Goal: Obtain resource: Obtain resource

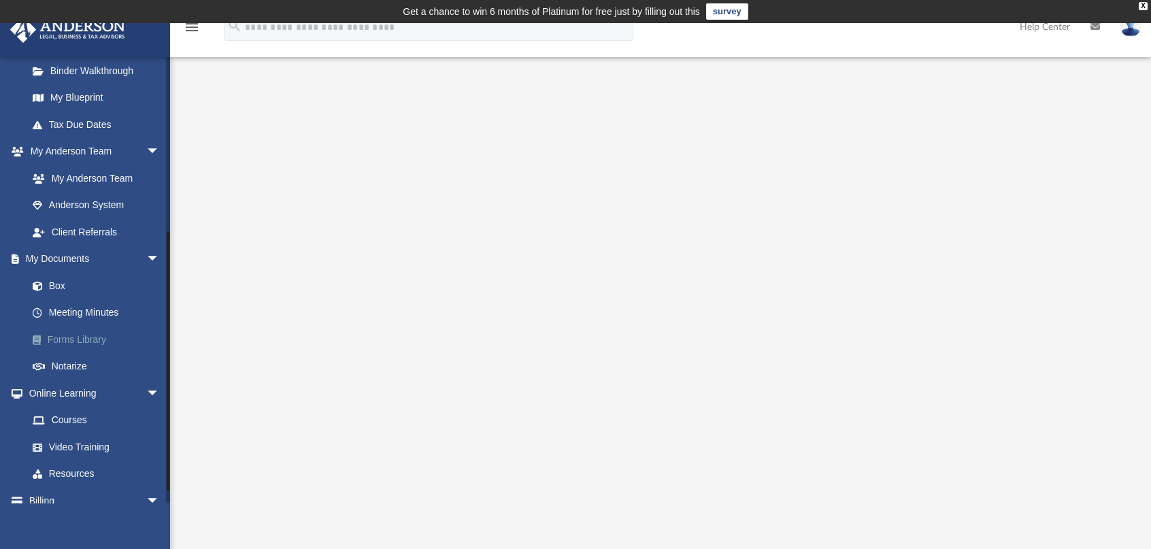
scroll to position [312, 0]
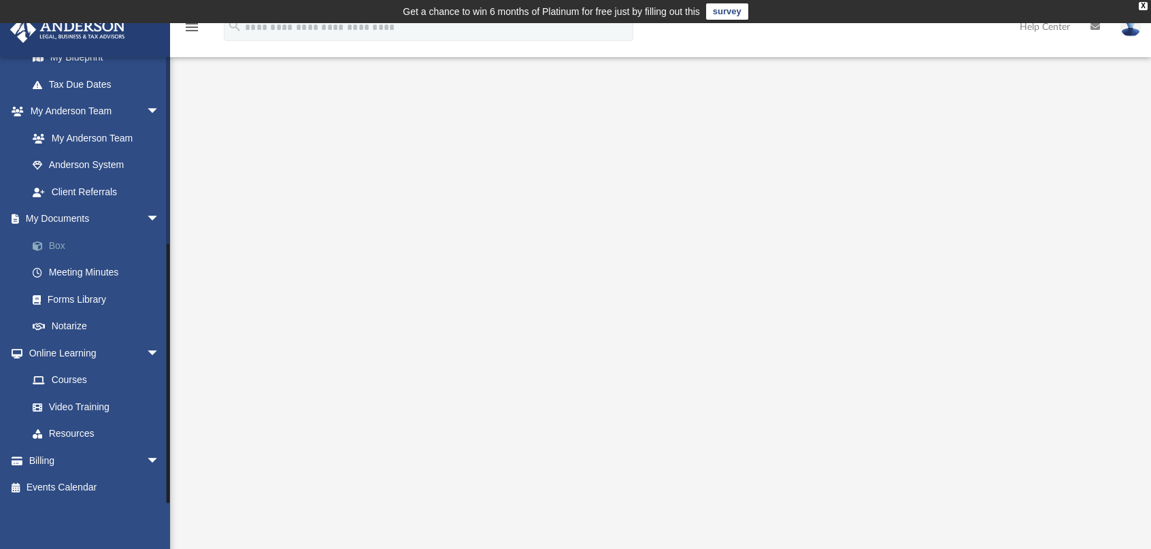
click at [63, 247] on link "Box" at bounding box center [99, 245] width 161 height 27
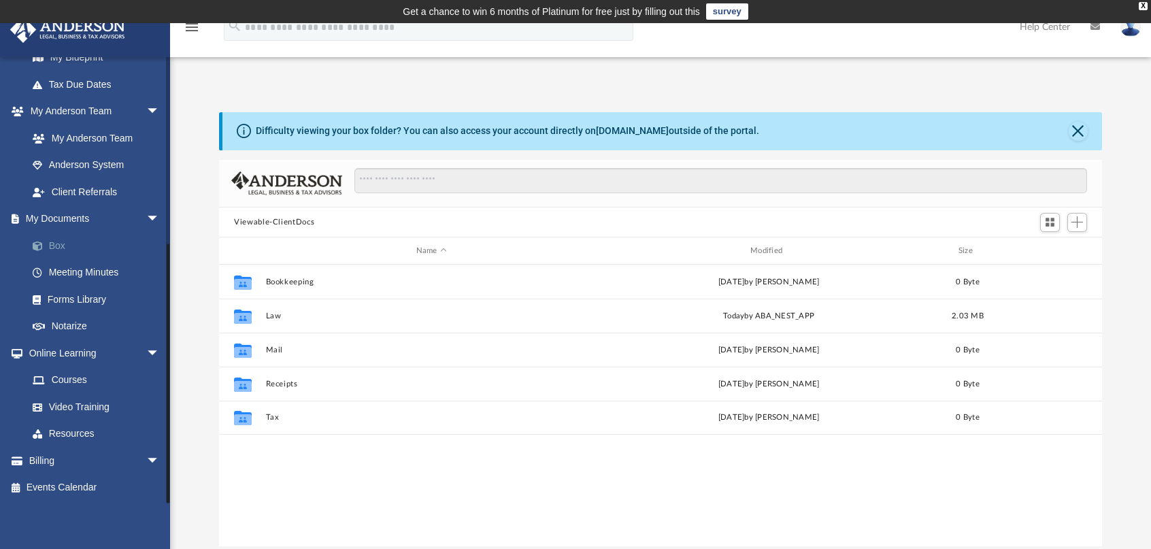
scroll to position [299, 872]
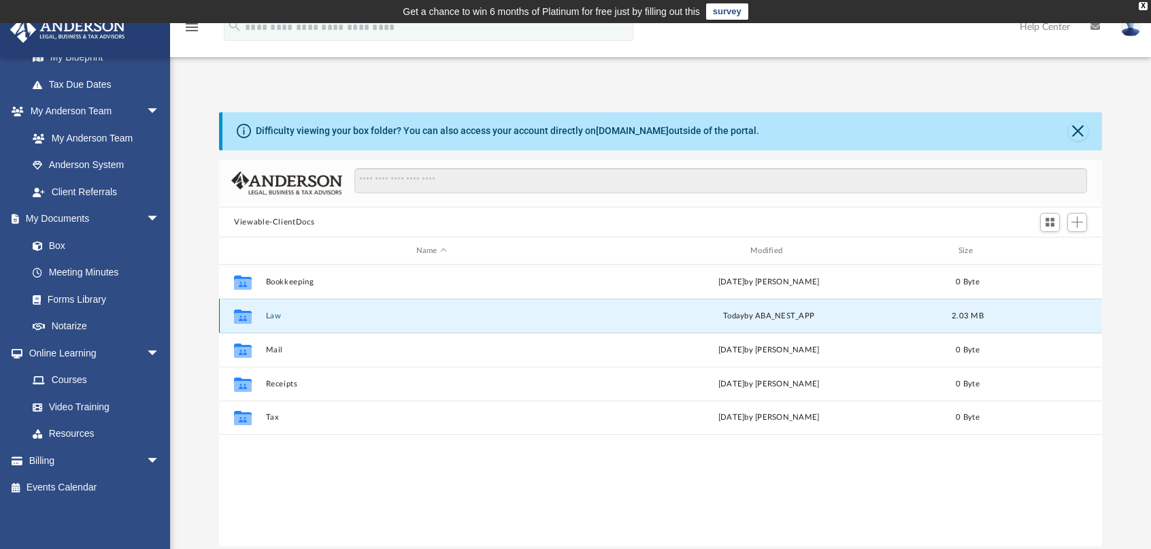
click at [272, 318] on button "Law" at bounding box center [431, 315] width 331 height 9
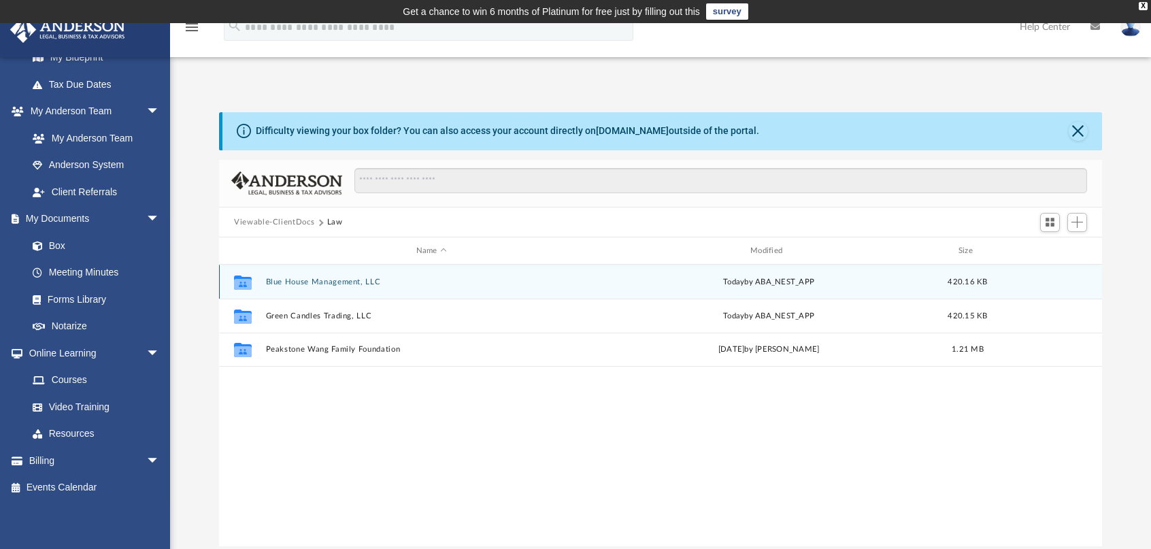
click at [334, 284] on button "Blue House Management, LLC" at bounding box center [431, 281] width 331 height 9
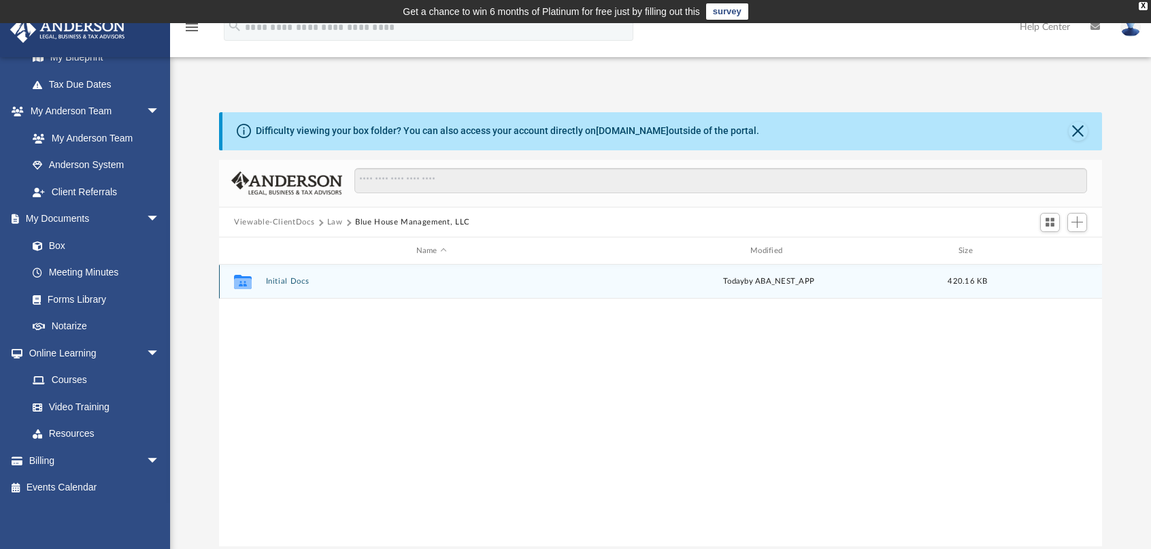
click at [296, 282] on button "Initial Docs" at bounding box center [431, 281] width 331 height 9
click at [296, 282] on button "Blue House Management, LLC - Filed Articles.pdf" at bounding box center [431, 281] width 331 height 9
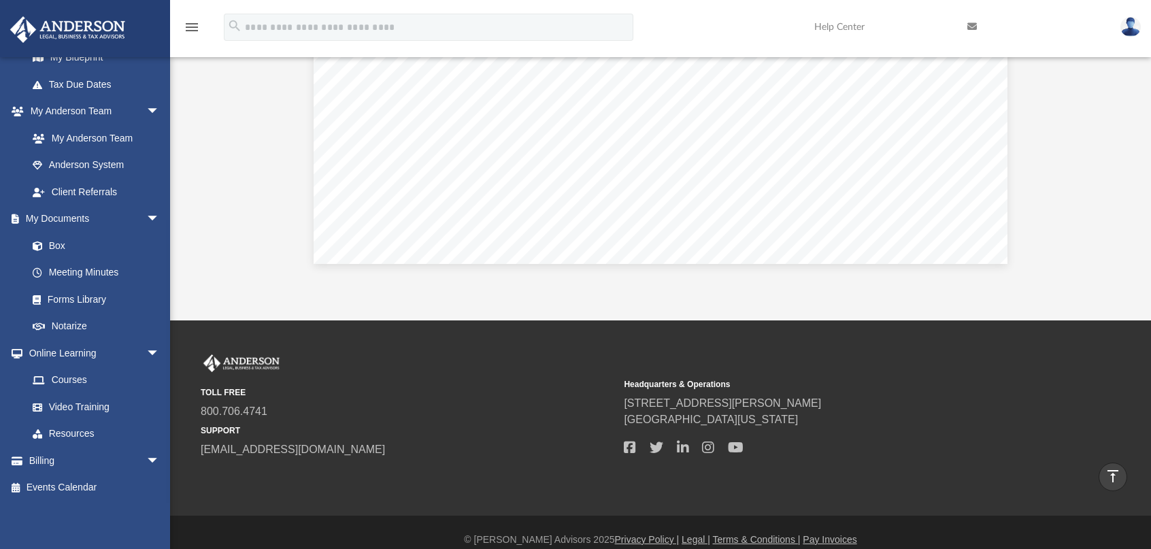
scroll to position [0, 0]
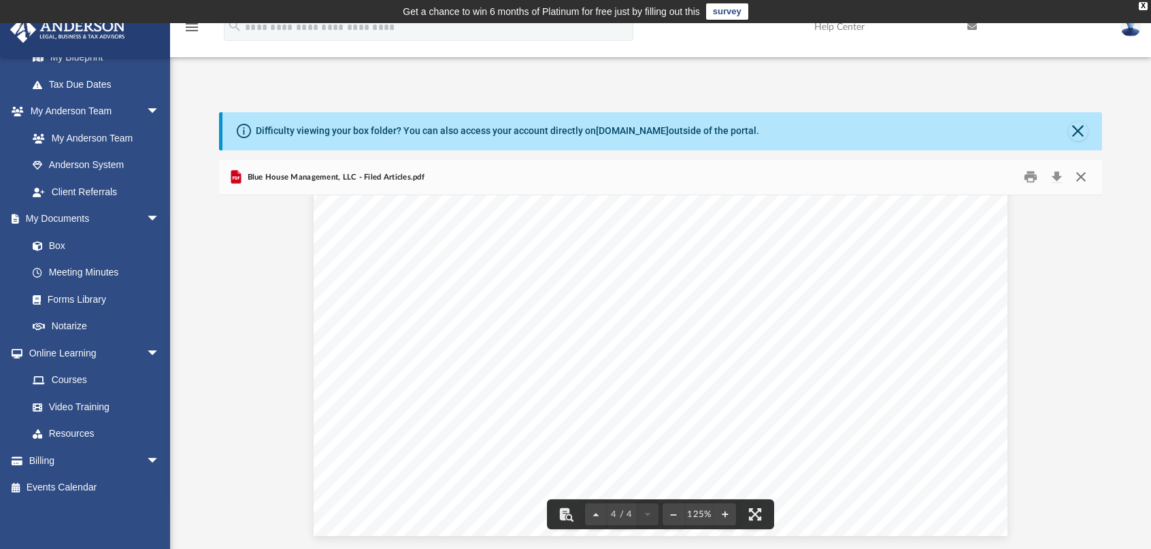
click at [1077, 175] on button "Close" at bounding box center [1080, 177] width 24 height 21
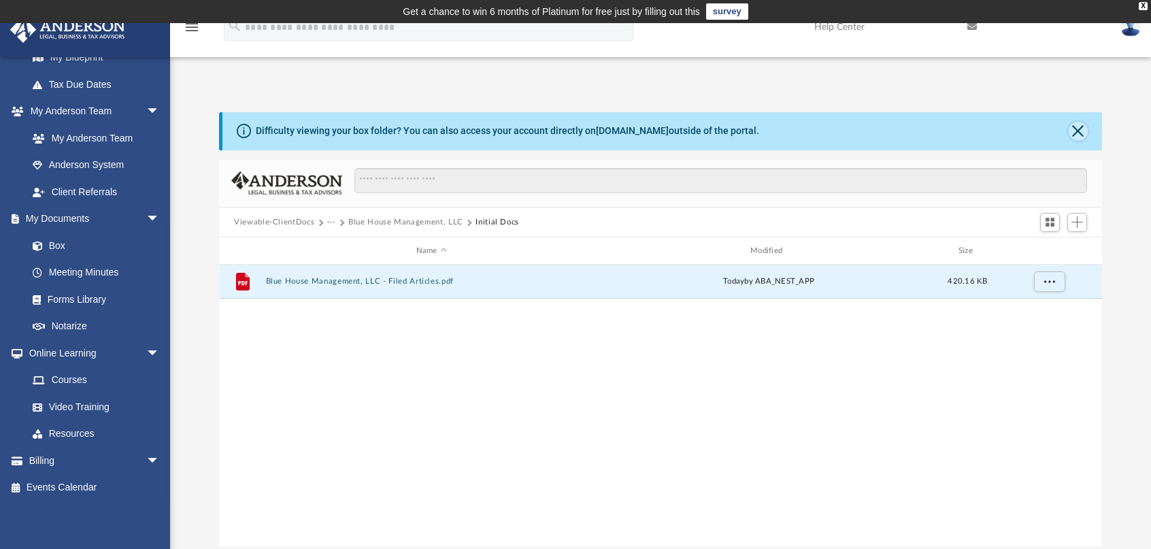
click at [1072, 132] on button "Close" at bounding box center [1077, 131] width 19 height 19
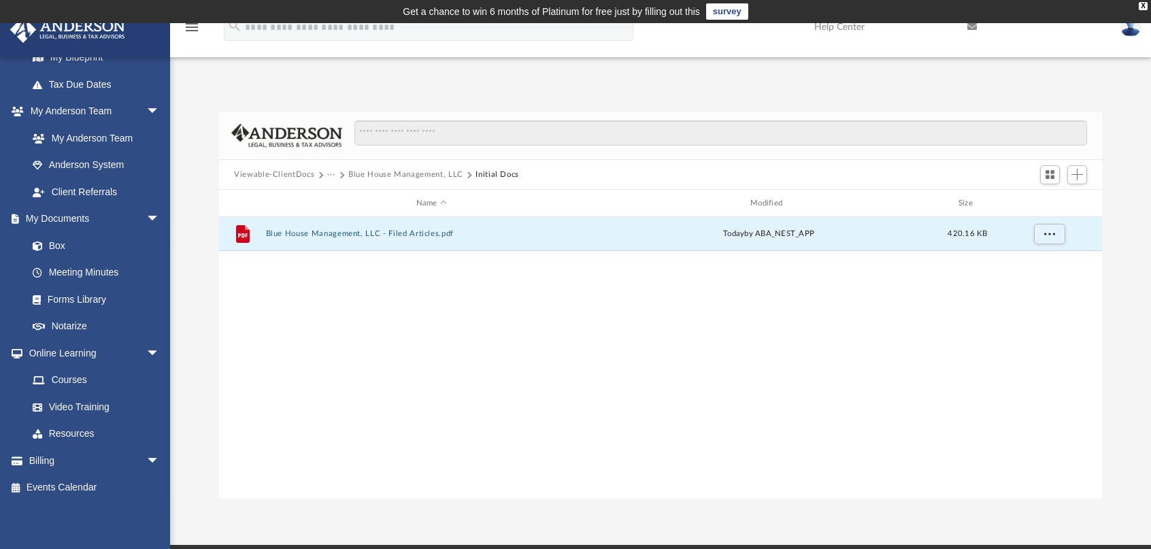
click at [279, 173] on button "Viewable-ClientDocs" at bounding box center [274, 175] width 80 height 12
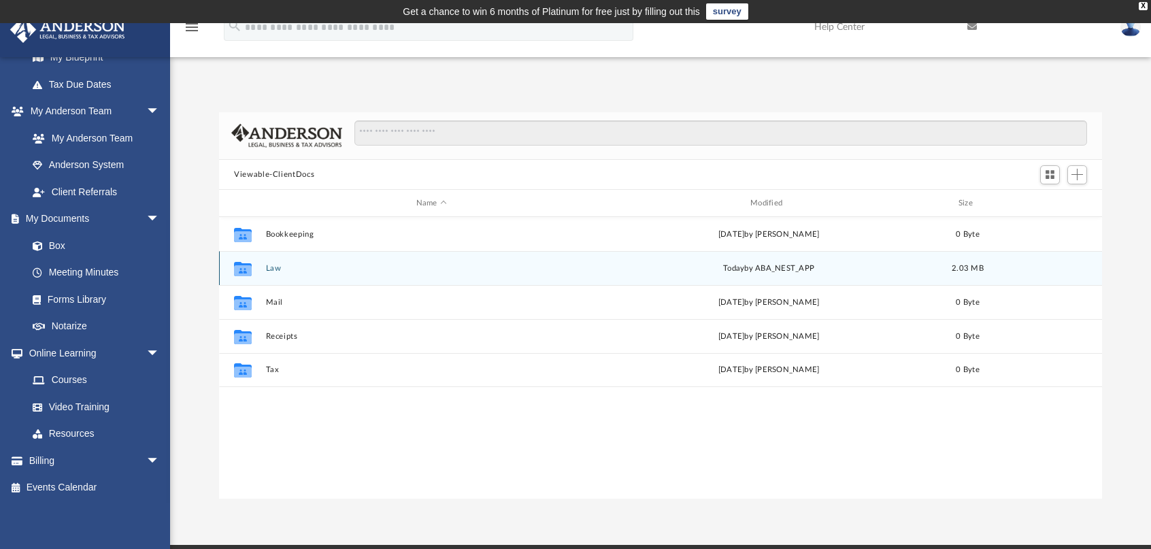
click at [243, 268] on icon "grid" at bounding box center [243, 270] width 18 height 11
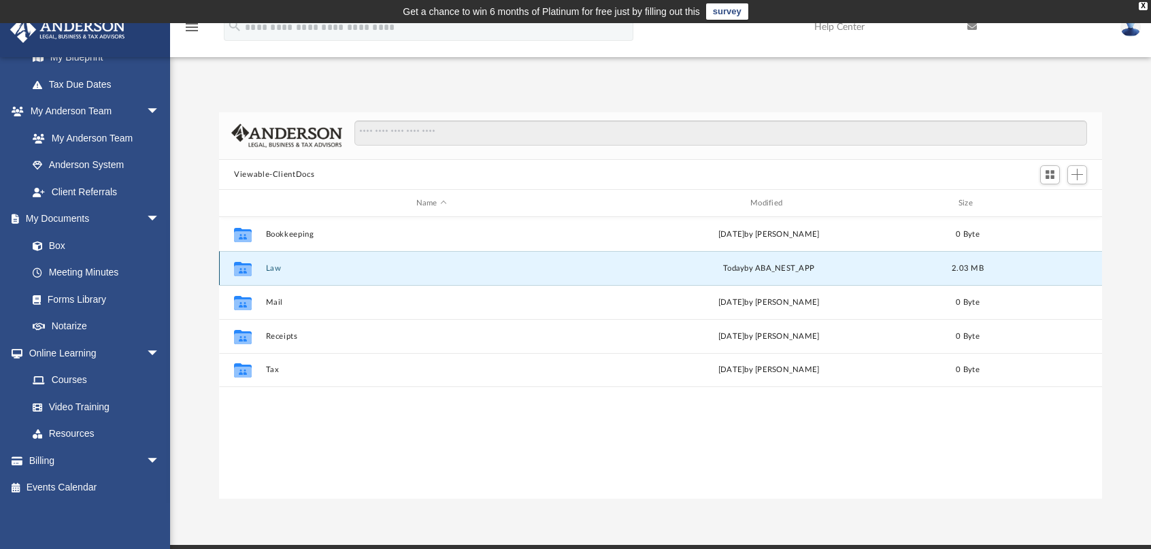
click at [277, 271] on button "Law" at bounding box center [431, 268] width 331 height 9
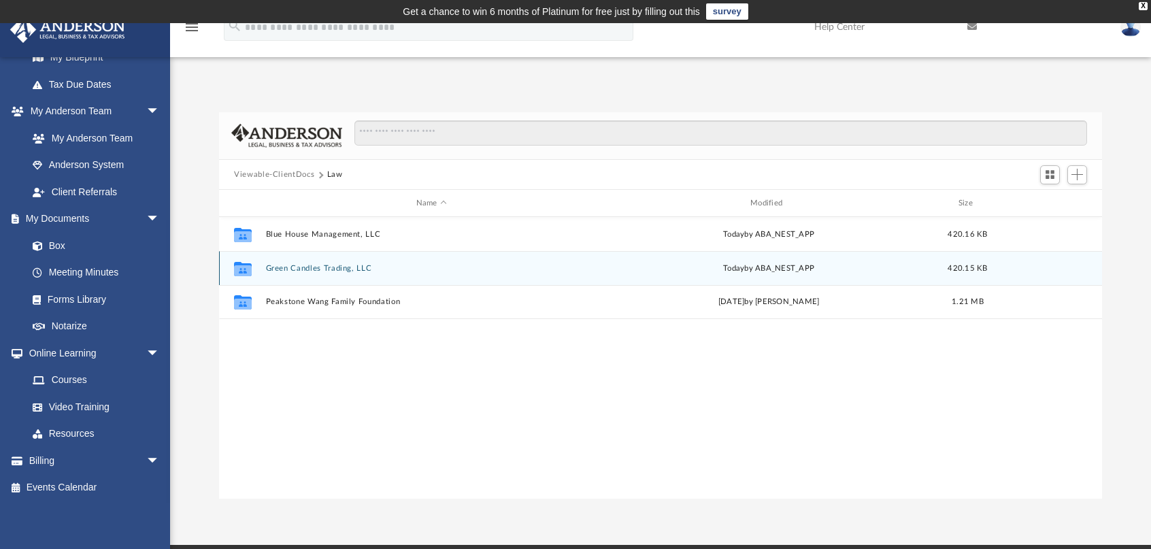
click at [320, 270] on button "Green Candles Trading, LLC" at bounding box center [431, 268] width 331 height 9
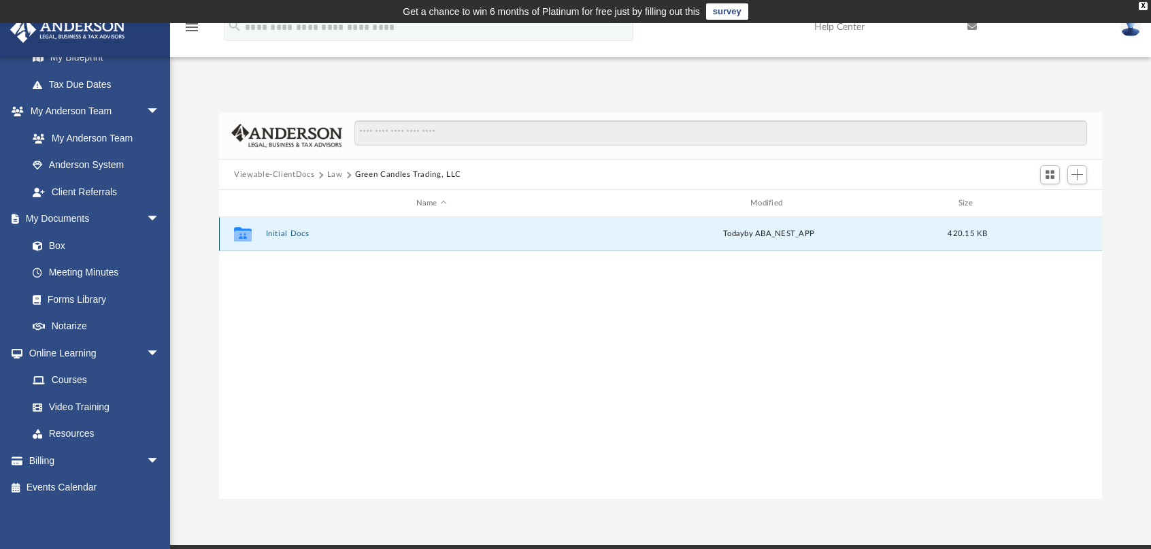
click at [291, 236] on button "Initial Docs" at bounding box center [431, 234] width 331 height 9
click at [332, 237] on button "Green Candles Trading, LLC - Filed Articles.pdf" at bounding box center [431, 234] width 331 height 9
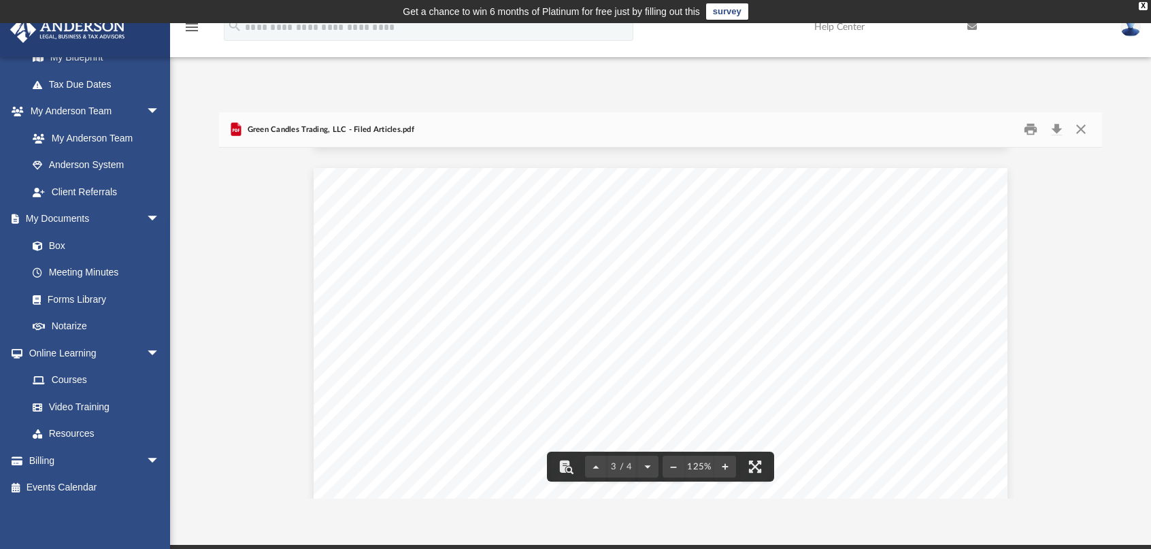
scroll to position [1825, 0]
click at [1084, 126] on button "Close" at bounding box center [1080, 129] width 24 height 21
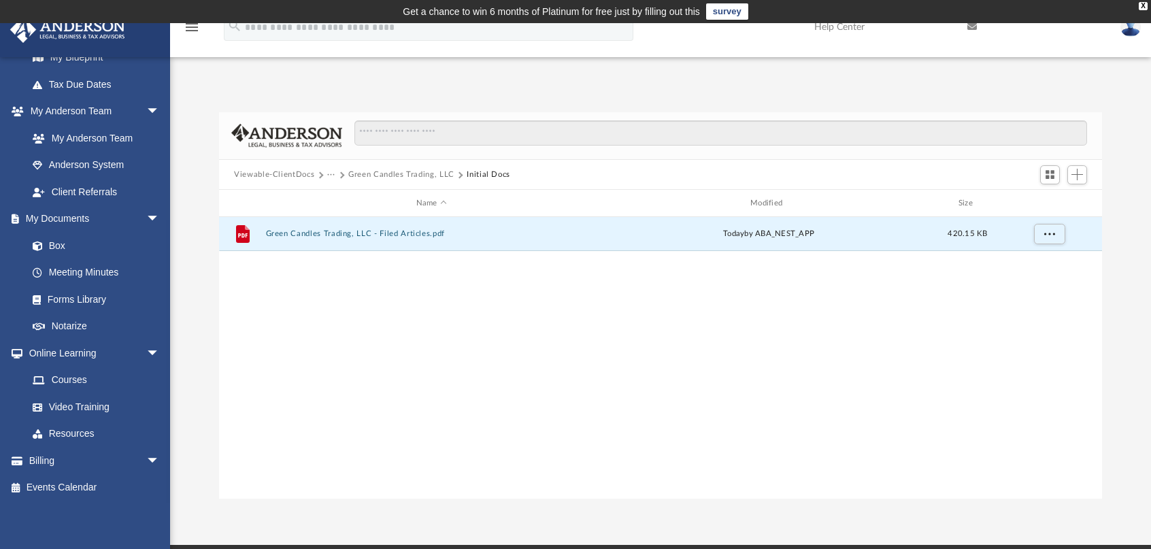
click at [365, 173] on button "Green Candles Trading, LLC" at bounding box center [401, 175] width 106 height 12
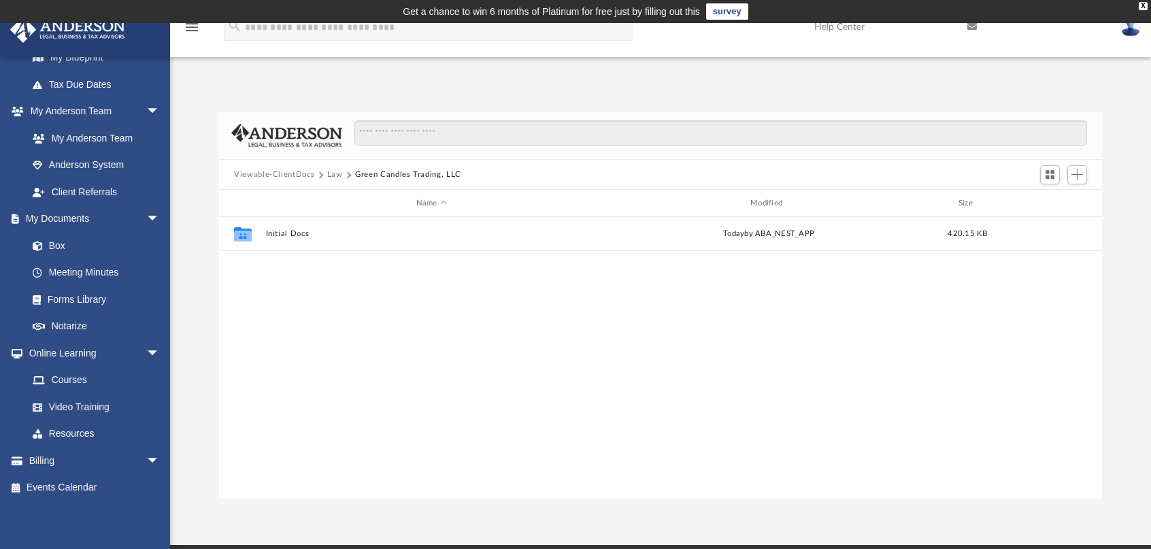
click at [287, 173] on button "Viewable-ClientDocs" at bounding box center [274, 175] width 80 height 12
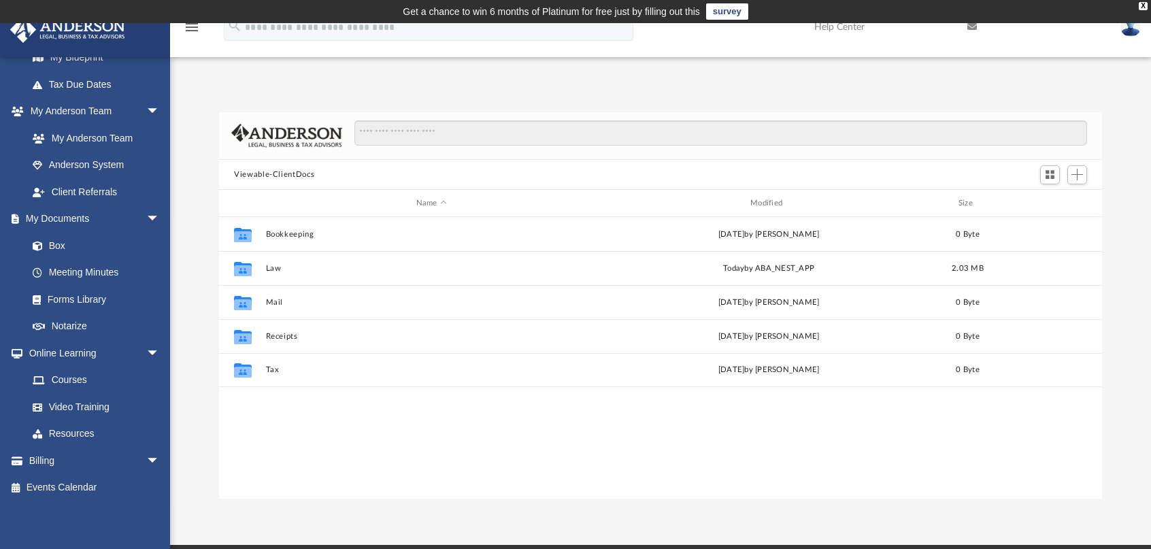
click at [194, 218] on div "Difficulty viewing your box folder? You can also access your account directly o…" at bounding box center [660, 305] width 981 height 387
